Goal: Task Accomplishment & Management: Use online tool/utility

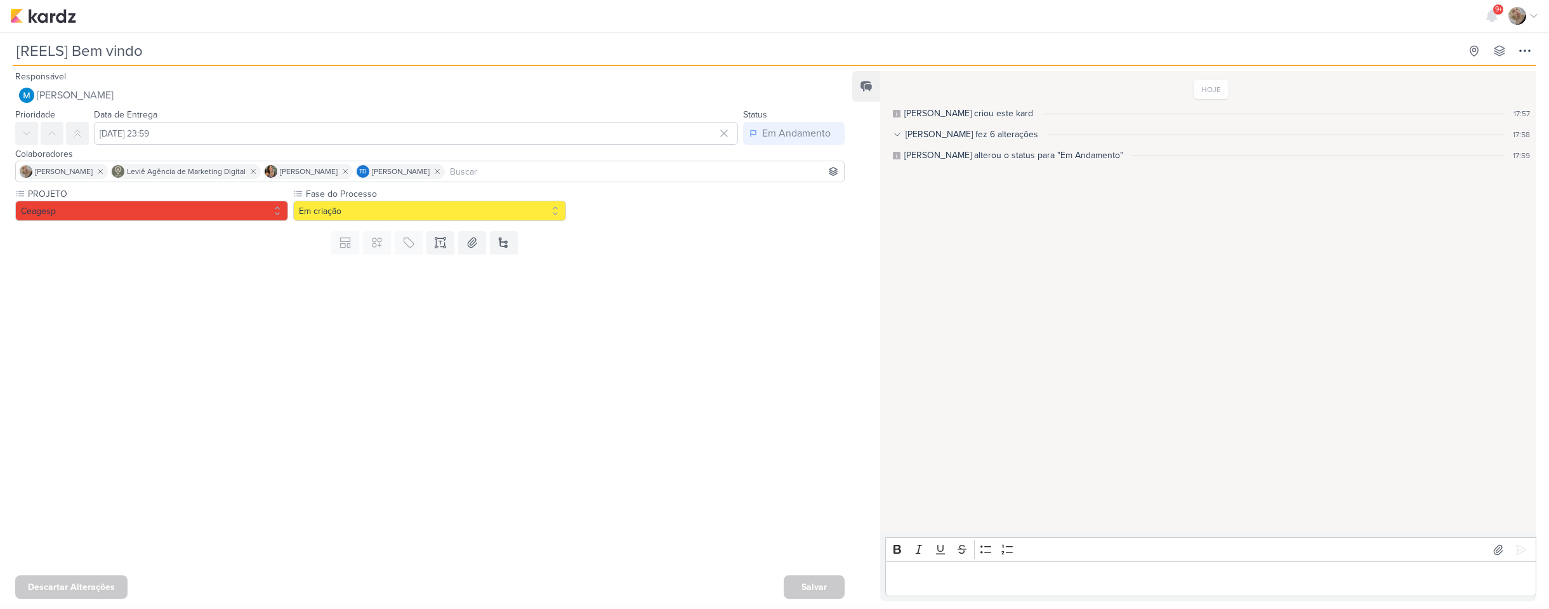
click at [219, 290] on div at bounding box center [425, 414] width 850 height 311
click at [430, 244] on button at bounding box center [441, 242] width 28 height 23
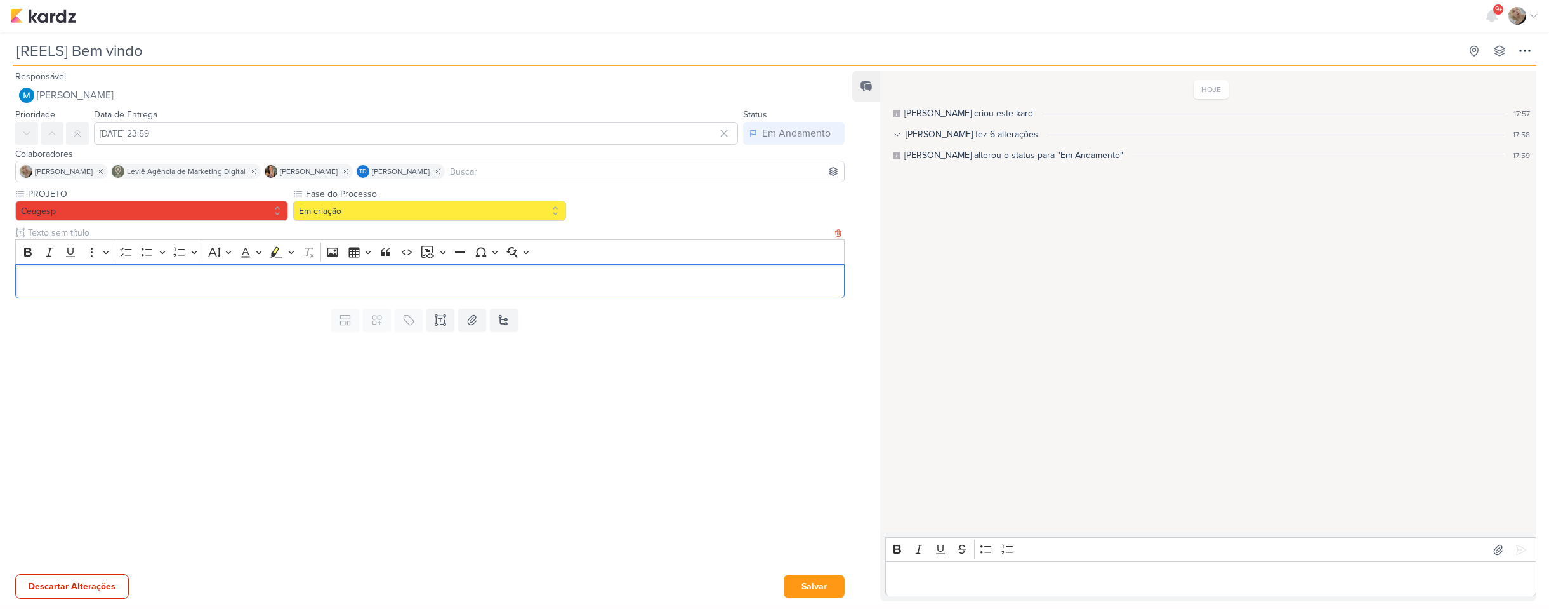
click at [362, 239] on input "text" at bounding box center [428, 232] width 807 height 13
type input "VIDEO PARA APROVAÇÃO"
click at [363, 288] on p "Editor editing area: main" at bounding box center [430, 281] width 816 height 15
click at [830, 583] on button "Salvar" at bounding box center [814, 585] width 61 height 23
click at [924, 580] on p "Editor editing area: main" at bounding box center [1211, 578] width 638 height 15
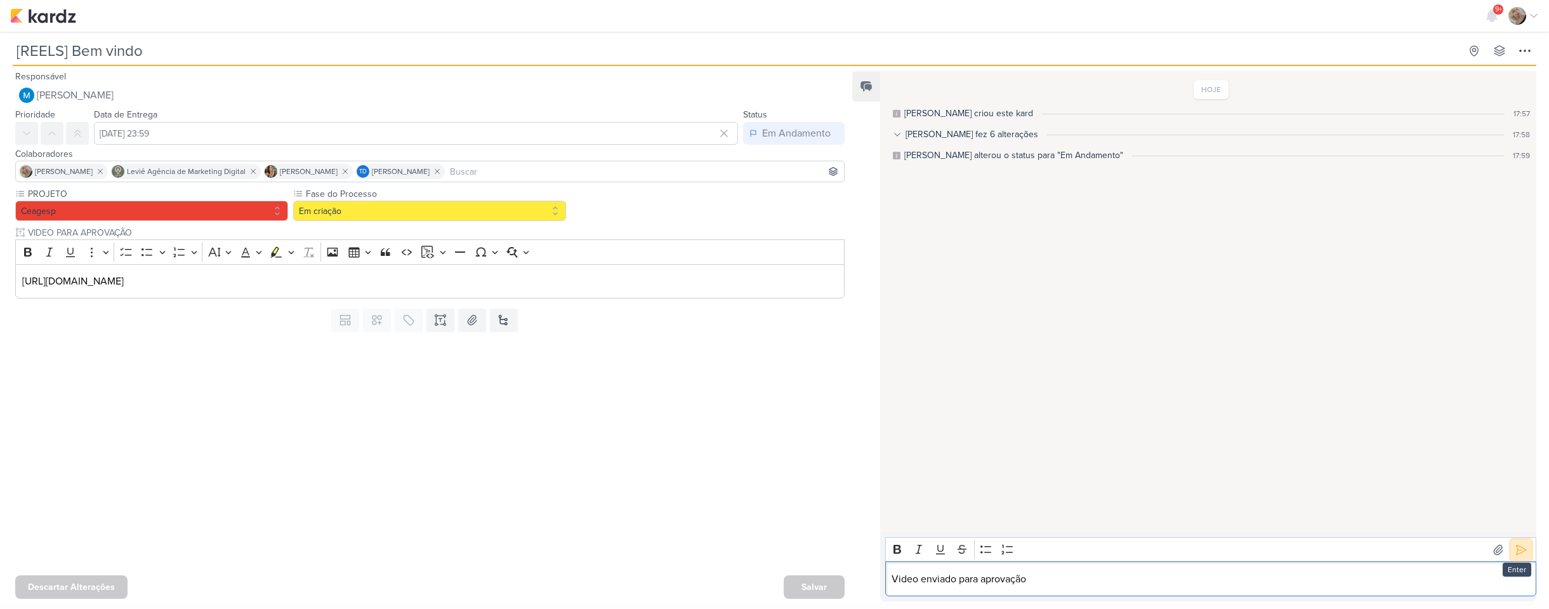
click at [1518, 552] on icon at bounding box center [1522, 550] width 10 height 10
